Goal: Task Accomplishment & Management: Use online tool/utility

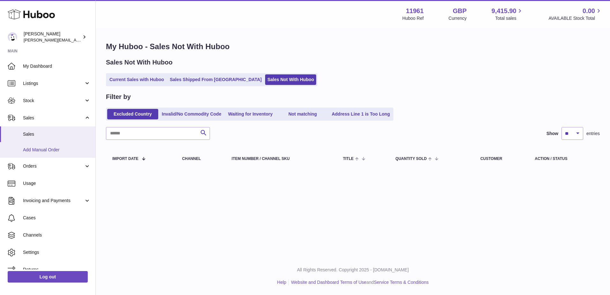
click at [47, 149] on span "Add Manual Order" at bounding box center [57, 150] width 68 height 6
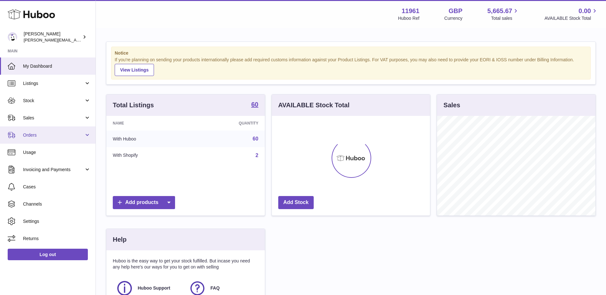
scroll to position [100, 158]
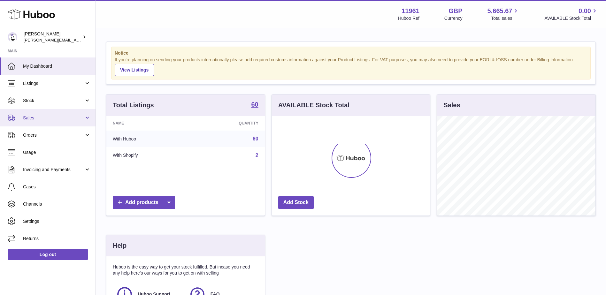
click at [82, 119] on span "Sales" at bounding box center [53, 118] width 61 height 6
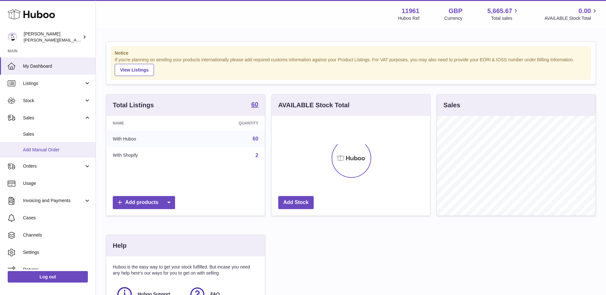
click at [52, 151] on span "Add Manual Order" at bounding box center [57, 150] width 68 height 6
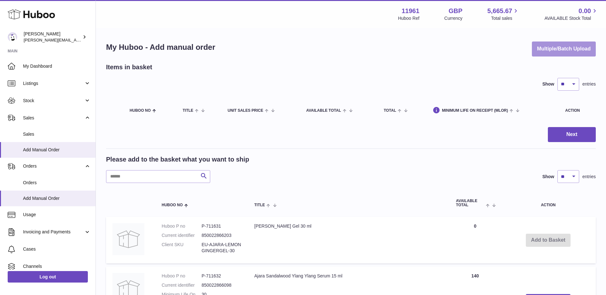
click at [565, 51] on button "Multiple/Batch Upload" at bounding box center [564, 49] width 64 height 15
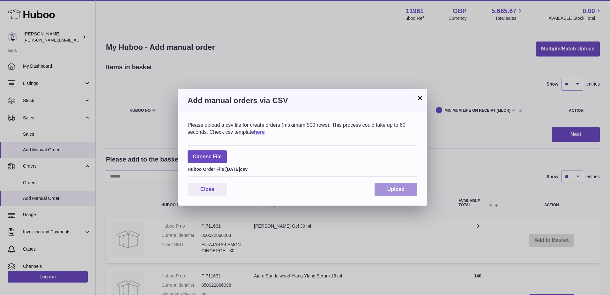
click at [408, 190] on button "Upload" at bounding box center [396, 189] width 43 height 13
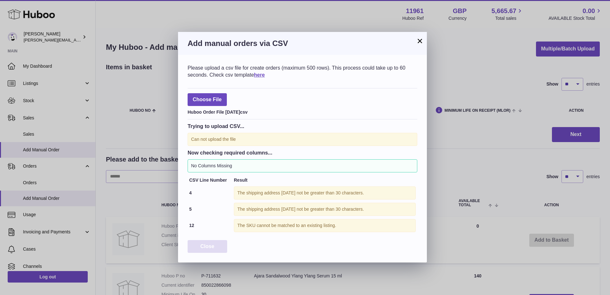
click at [212, 242] on button "Close" at bounding box center [208, 246] width 40 height 13
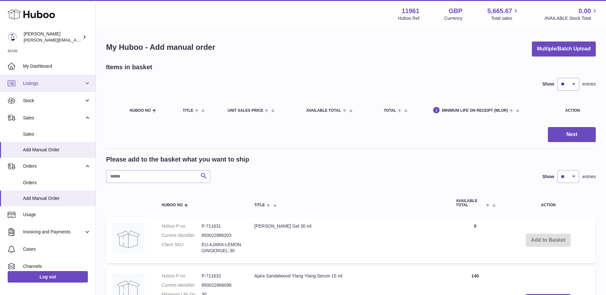
click at [71, 83] on span "Listings" at bounding box center [53, 83] width 61 height 6
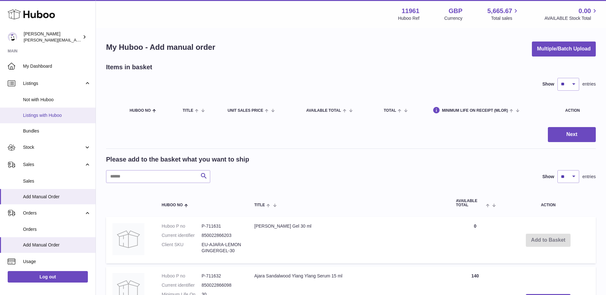
click at [40, 117] on span "Listings with Huboo" at bounding box center [57, 115] width 68 height 6
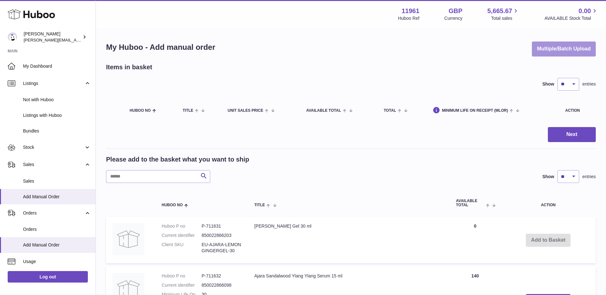
click at [555, 53] on button "Multiple/Batch Upload" at bounding box center [564, 49] width 64 height 15
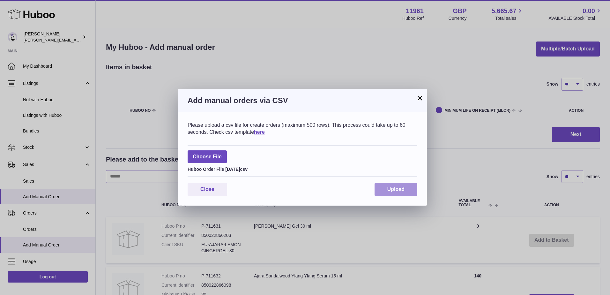
click at [401, 190] on span "Upload" at bounding box center [396, 188] width 17 height 5
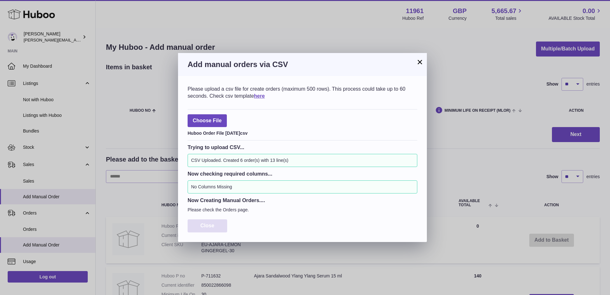
click at [206, 223] on span "Close" at bounding box center [207, 225] width 14 height 5
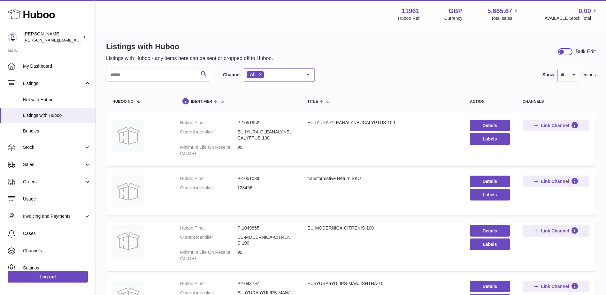
click at [157, 71] on input "text" at bounding box center [158, 75] width 104 height 13
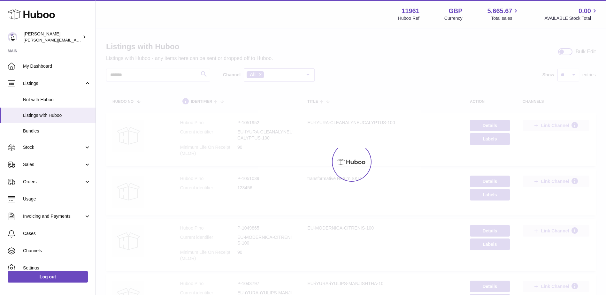
type input "*******"
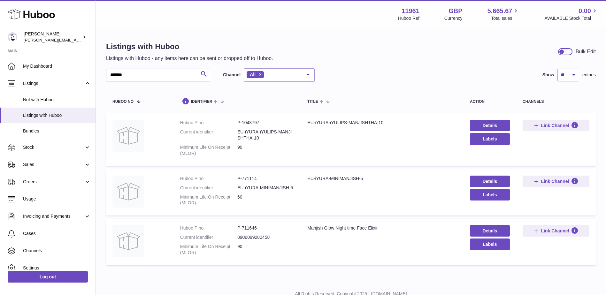
drag, startPoint x: 238, startPoint y: 186, endPoint x: 292, endPoint y: 183, distance: 54.4
click at [292, 183] on dl "Huboo P no P-771114 Current identifier EU-iYURA-MINIMANJISH-5 Minimum Life On R…" at bounding box center [237, 193] width 115 height 34
copy dd "EU-iYURA-MINIMANJISH-5"
